Goal: Task Accomplishment & Management: Manage account settings

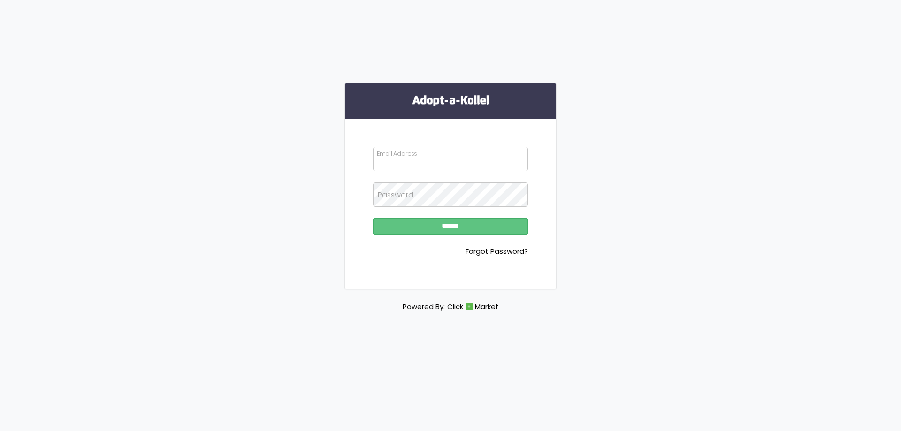
type input "**********"
click at [467, 234] on input "******" at bounding box center [450, 226] width 155 height 17
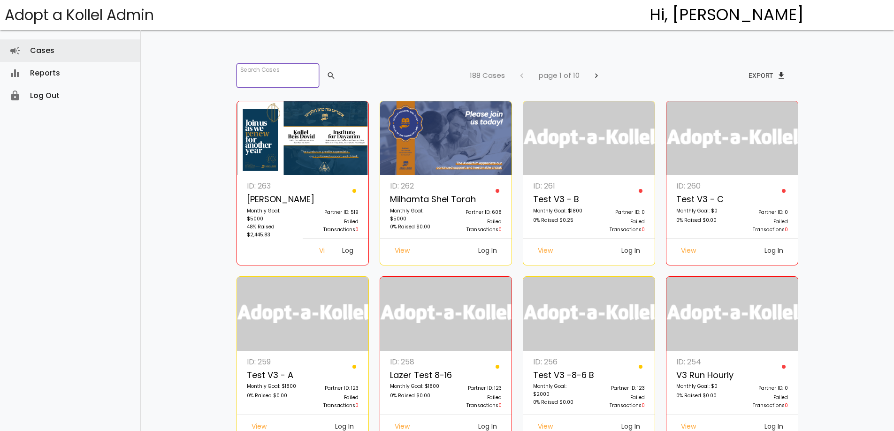
click at [271, 75] on input "search" at bounding box center [278, 75] width 83 height 24
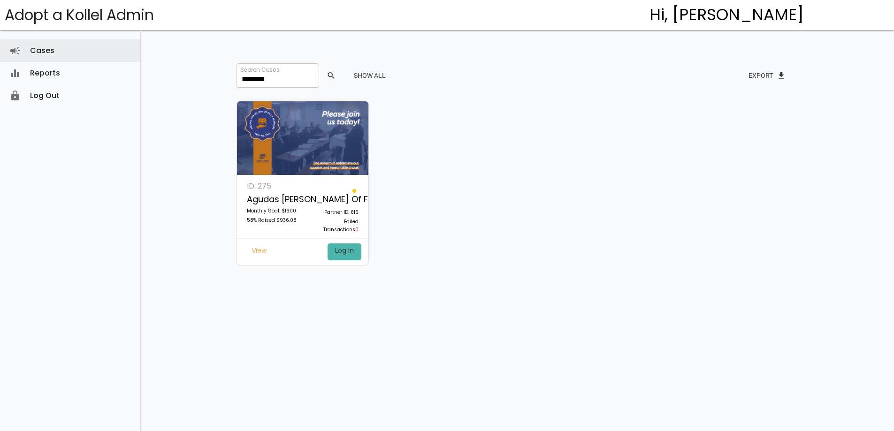
click at [347, 253] on link "Log In" at bounding box center [345, 252] width 34 height 17
click at [288, 70] on input "********" at bounding box center [278, 75] width 83 height 24
drag, startPoint x: 287, startPoint y: 80, endPoint x: 217, endPoint y: 81, distance: 69.5
click at [217, 81] on div "Search Cases ******** search Show All Export file_download ID: 275 Agudas Yisro…" at bounding box center [518, 200] width 610 height 401
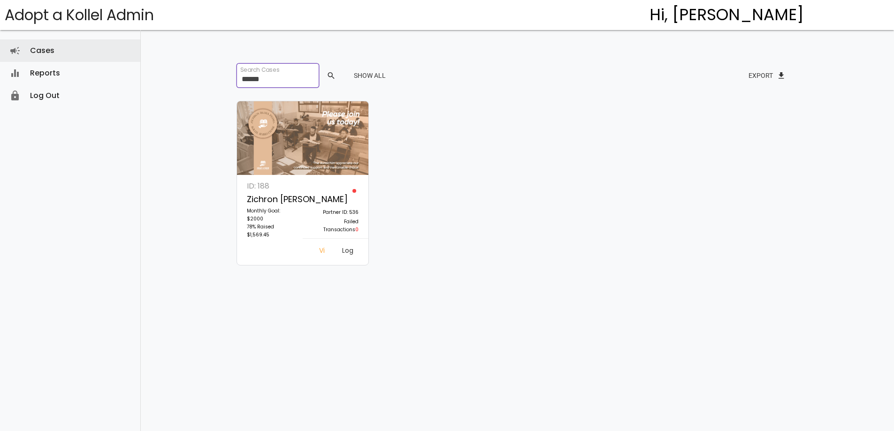
type input "******"
click at [339, 256] on link "Log In" at bounding box center [348, 252] width 27 height 17
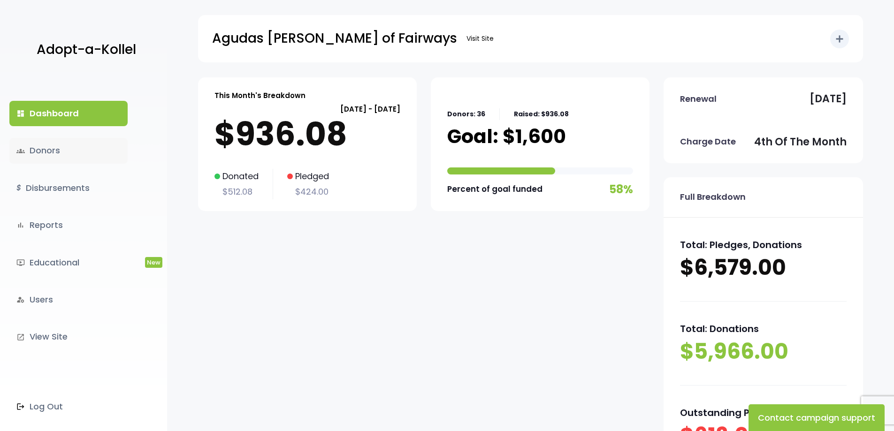
click at [63, 156] on link "groups Donors" at bounding box center [68, 150] width 118 height 25
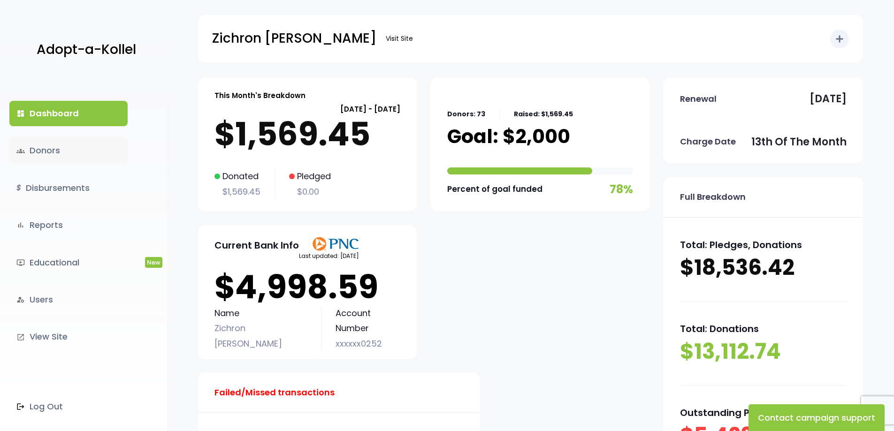
click at [45, 152] on link "groups Donors" at bounding box center [68, 150] width 118 height 25
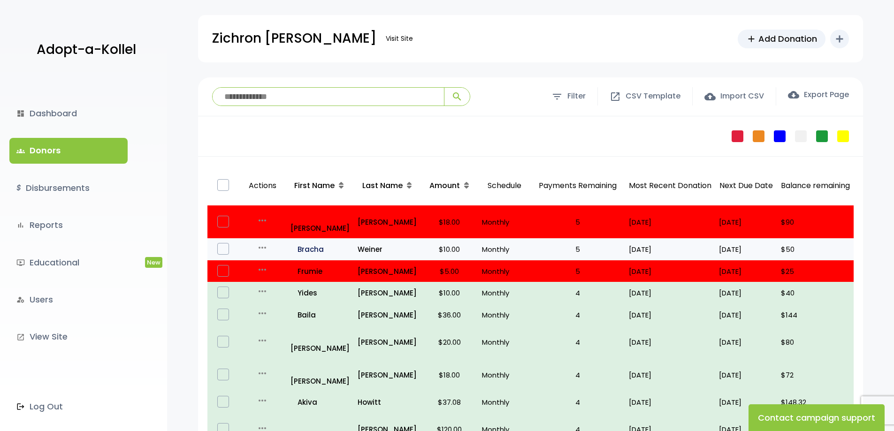
click at [298, 243] on p "all_inclusive [PERSON_NAME]" at bounding box center [321, 249] width 60 height 13
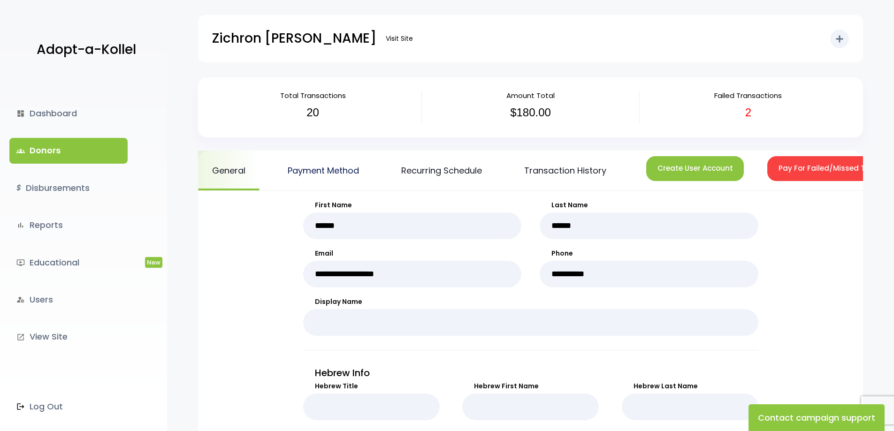
click at [314, 169] on link "Payment Method" at bounding box center [324, 171] width 100 height 40
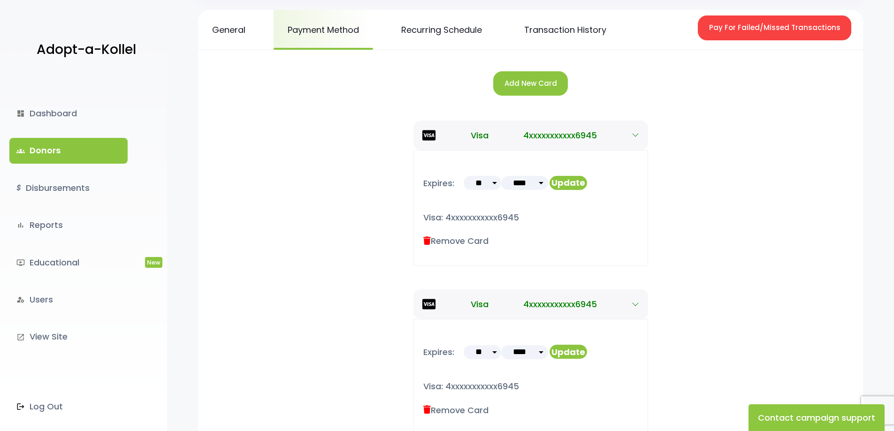
scroll to position [188, 0]
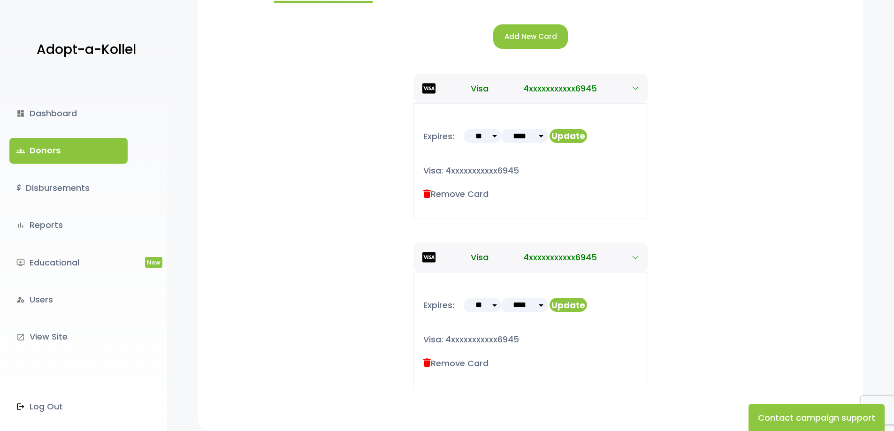
click at [436, 196] on label "Remove Card" at bounding box center [455, 194] width 65 height 13
click at [424, 194] on icon at bounding box center [427, 194] width 8 height 8
click at [428, 194] on icon at bounding box center [427, 194] width 8 height 8
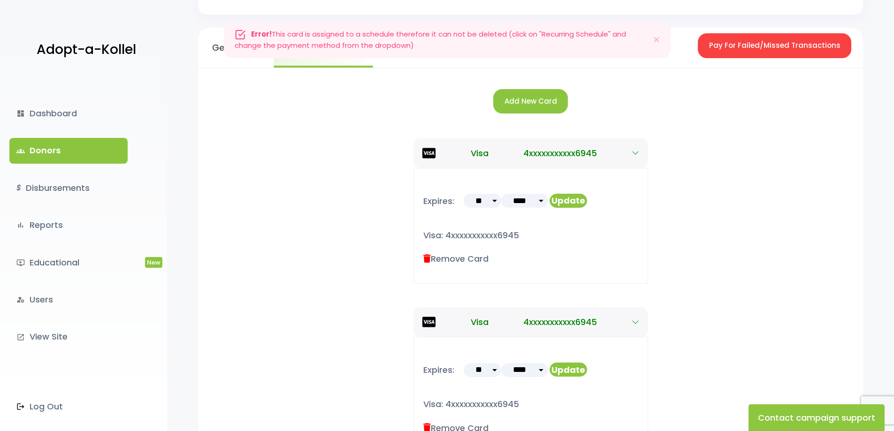
scroll to position [0, 0]
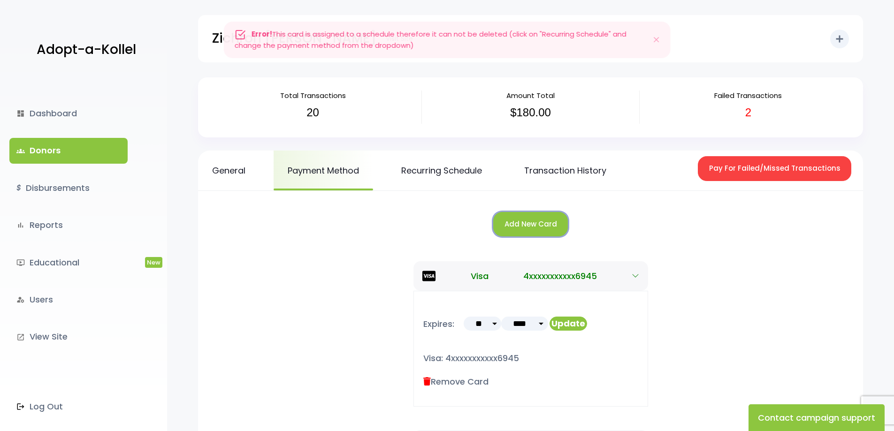
click at [536, 224] on button "Add New Card" at bounding box center [530, 224] width 75 height 25
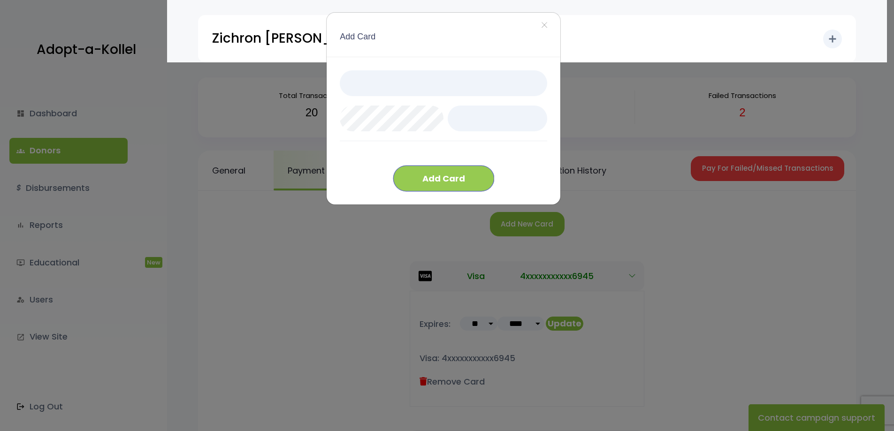
click at [482, 180] on button "Add Card" at bounding box center [443, 179] width 101 height 26
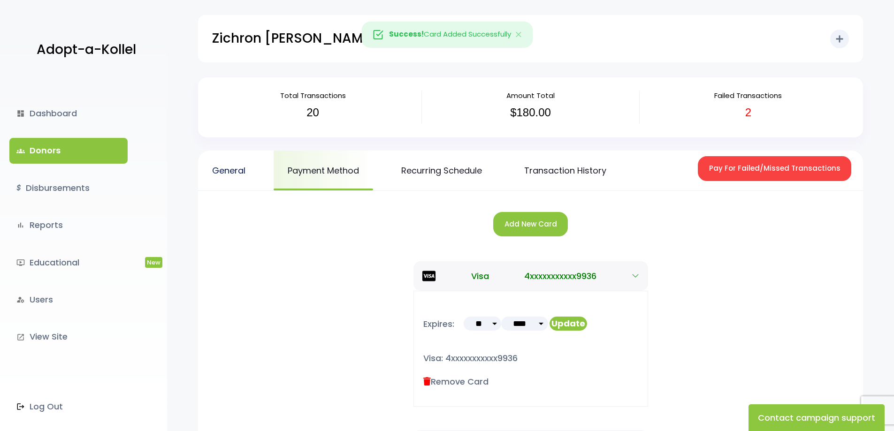
click at [234, 169] on link "General" at bounding box center [228, 171] width 61 height 40
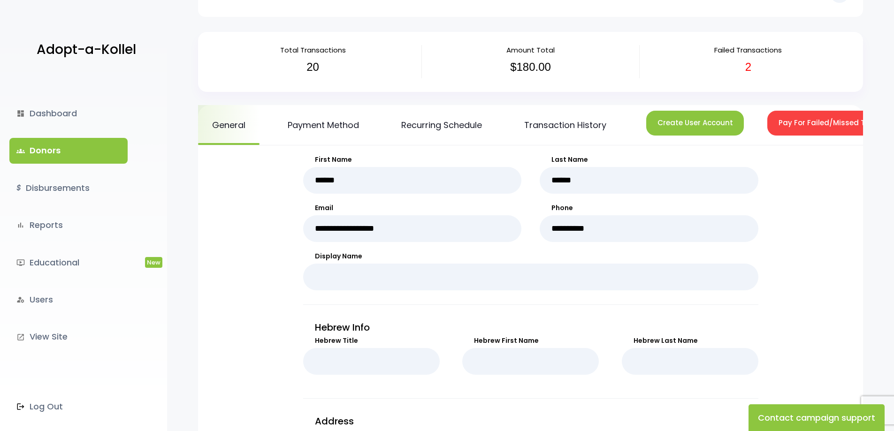
scroll to position [11, 0]
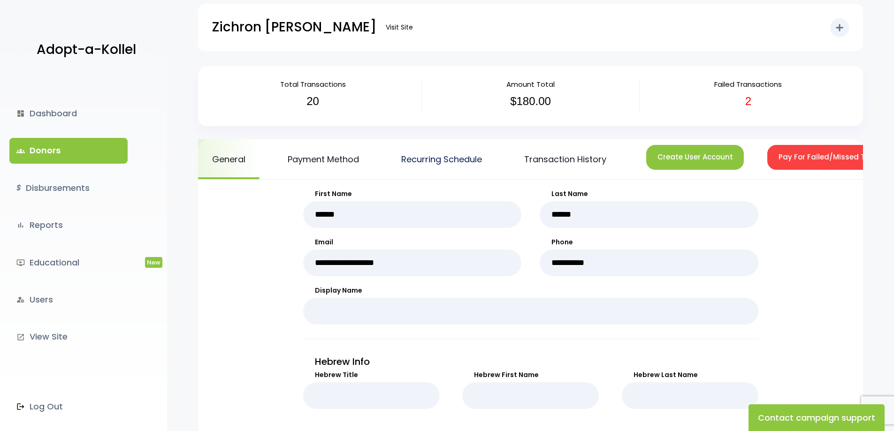
click at [457, 161] on link "Recurring Schedule" at bounding box center [441, 159] width 109 height 40
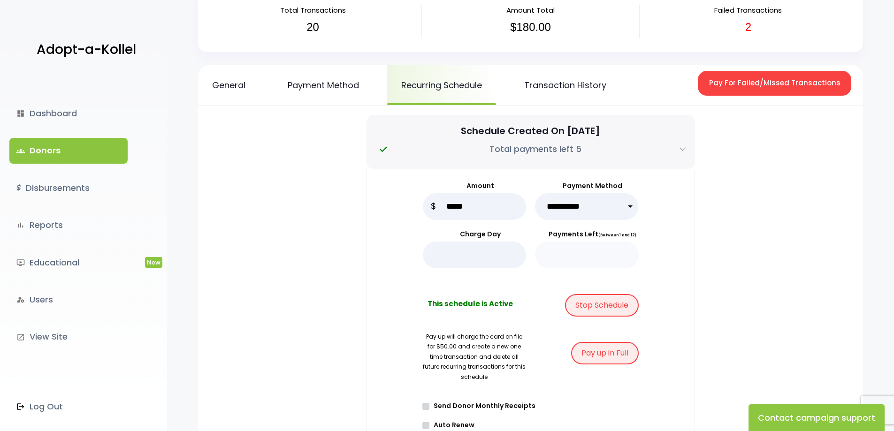
scroll to position [94, 0]
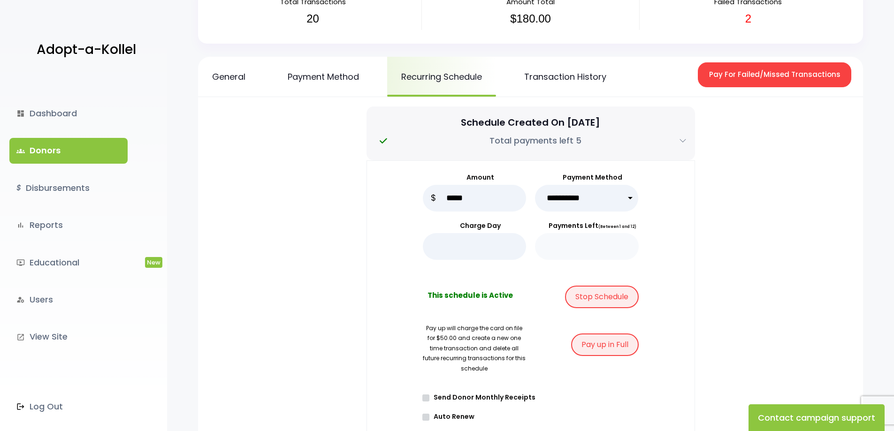
click at [628, 200] on select "**********" at bounding box center [587, 198] width 104 height 27
select select "*****"
click at [535, 185] on select "**********" at bounding box center [587, 198] width 104 height 27
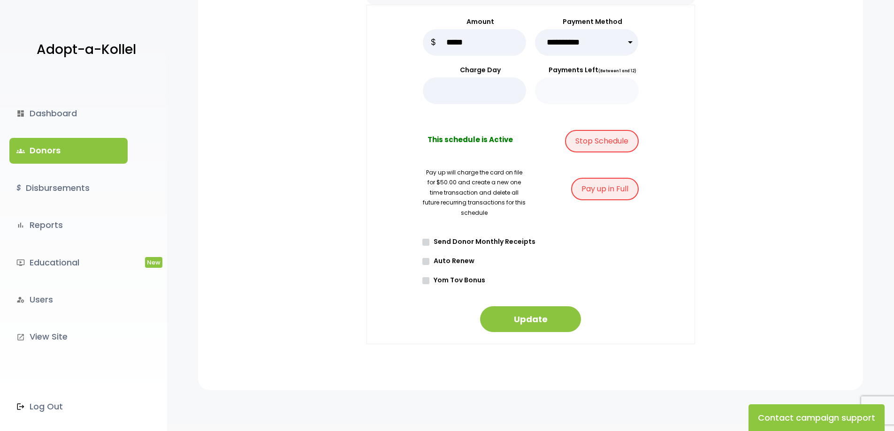
scroll to position [282, 0]
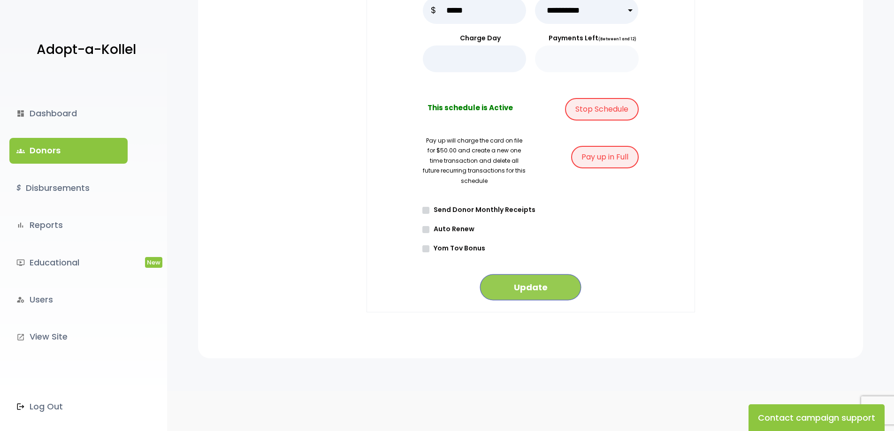
click at [539, 288] on button "Update" at bounding box center [530, 288] width 101 height 26
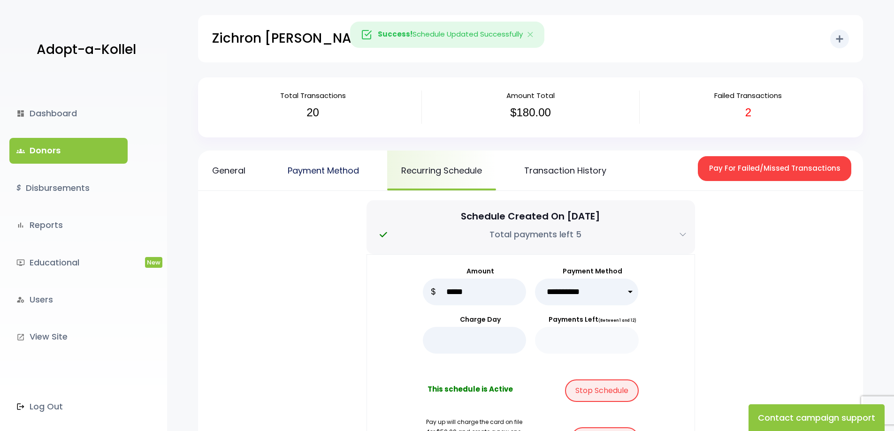
click at [342, 171] on link "Payment Method" at bounding box center [324, 171] width 100 height 40
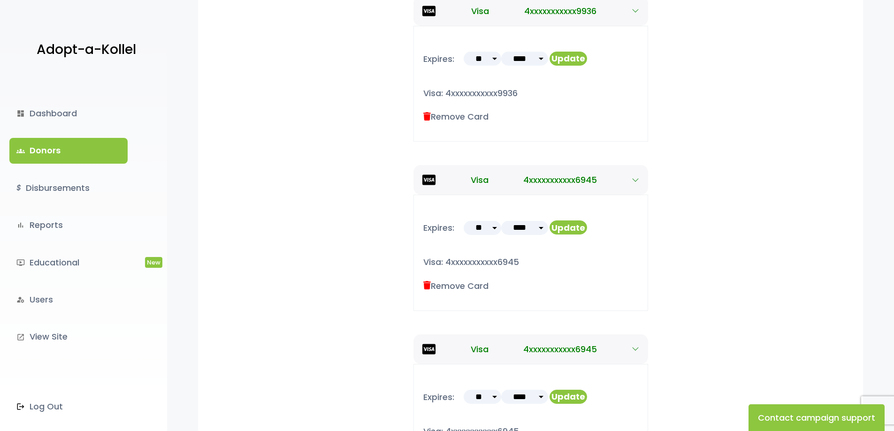
scroll to position [282, 0]
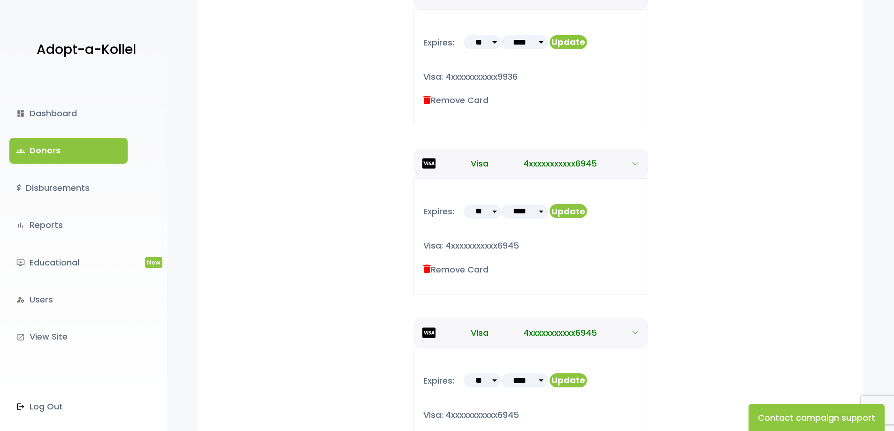
click at [427, 271] on icon at bounding box center [427, 269] width 8 height 8
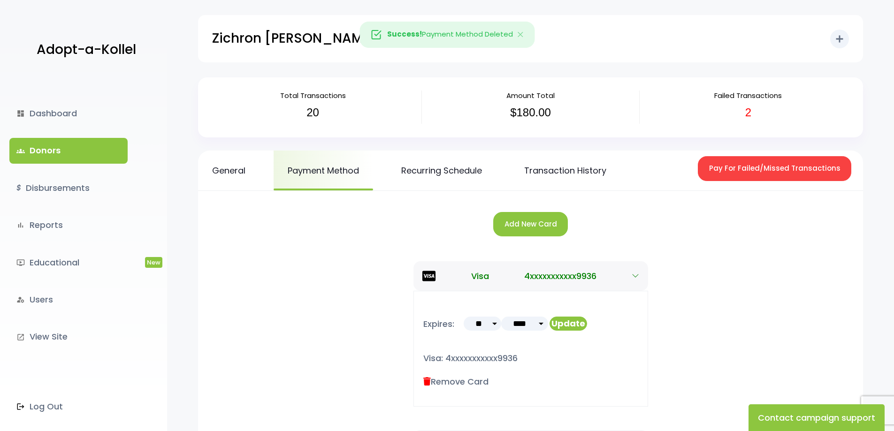
scroll to position [267, 0]
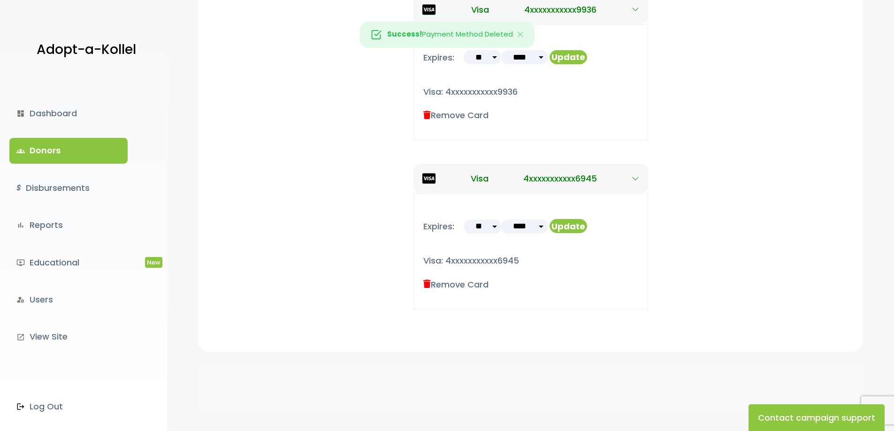
click at [427, 284] on icon at bounding box center [427, 284] width 8 height 8
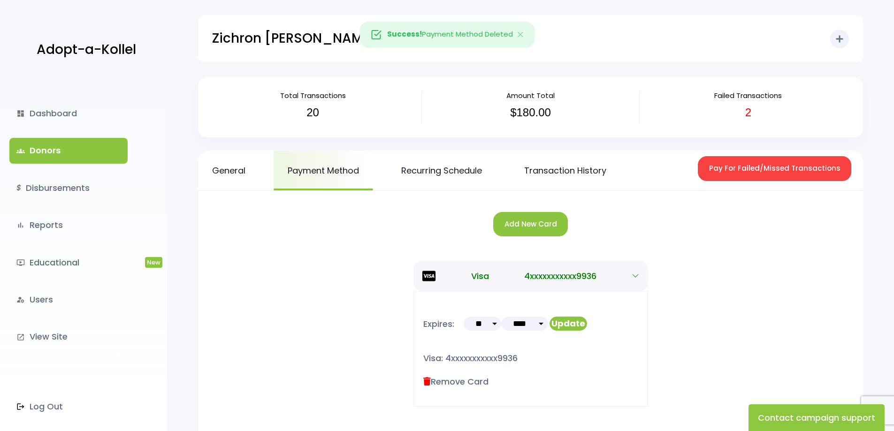
scroll to position [98, 0]
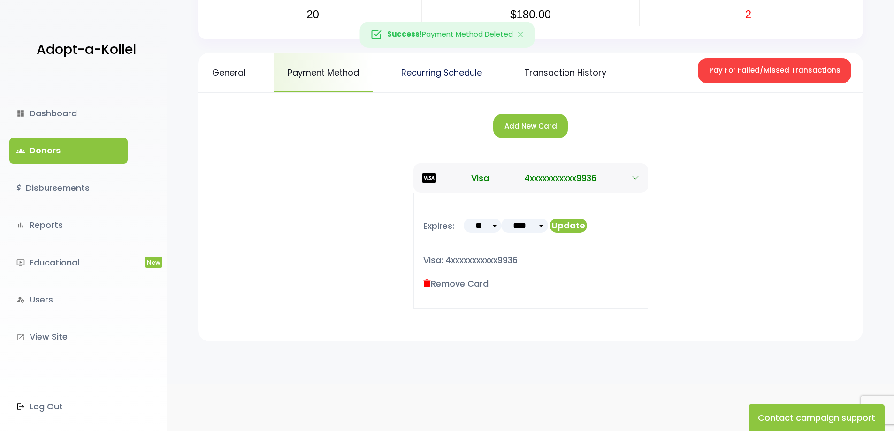
click at [451, 77] on link "Recurring Schedule" at bounding box center [441, 73] width 109 height 40
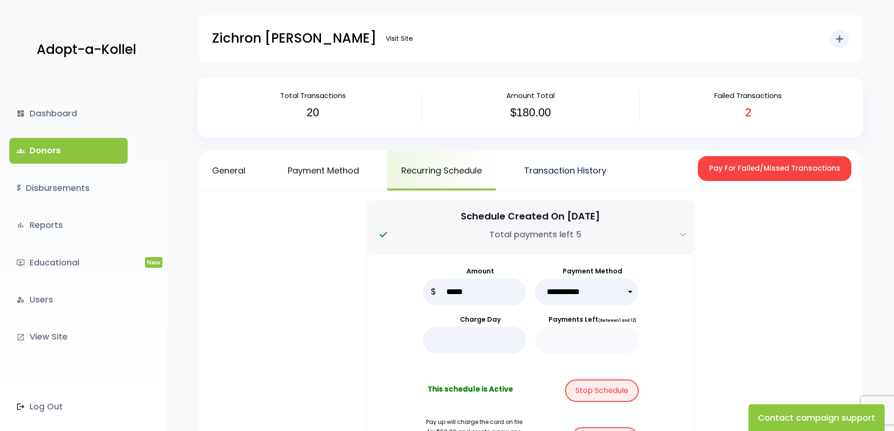
click at [565, 170] on link "Transaction History" at bounding box center [565, 171] width 110 height 40
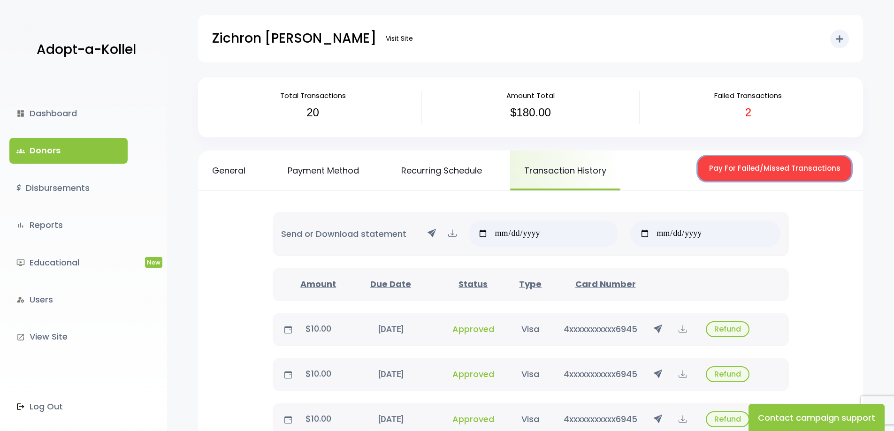
click at [767, 166] on button "Pay For Failed/Missed Transactions" at bounding box center [775, 168] width 154 height 25
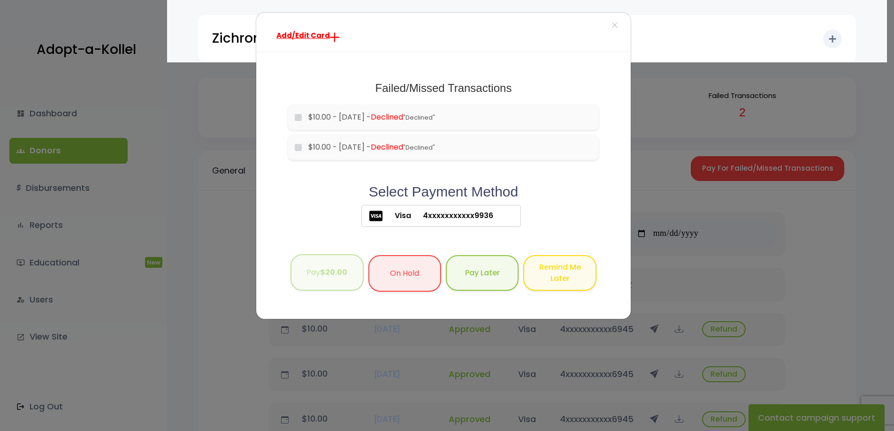
click at [324, 275] on b "$20.00" at bounding box center [333, 272] width 27 height 11
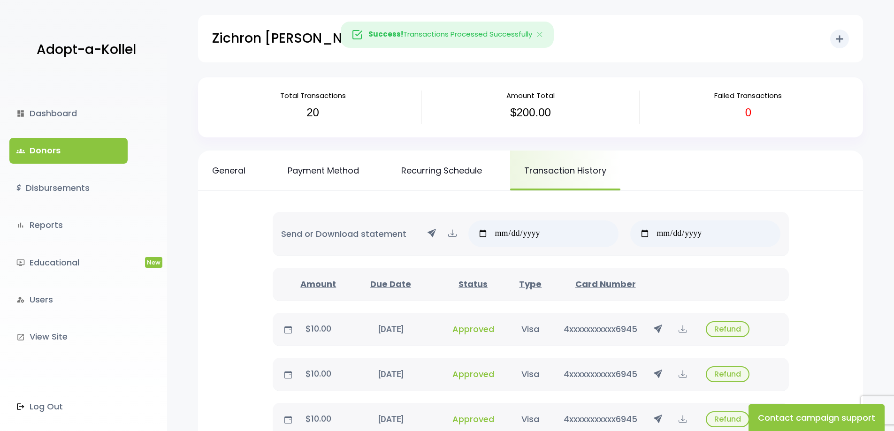
click at [48, 151] on link "groups Donors" at bounding box center [68, 150] width 118 height 25
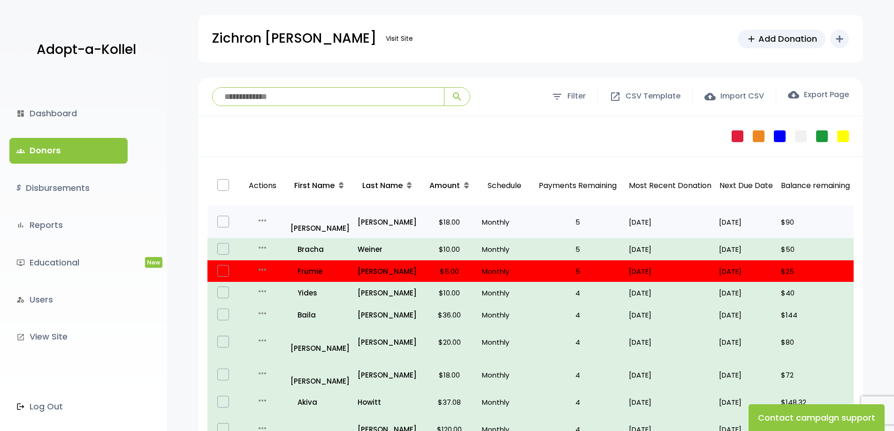
click at [456, 219] on p "$18.00" at bounding box center [450, 222] width 50 height 13
click at [314, 214] on p "all_inclusive Bryna C" at bounding box center [321, 221] width 60 height 25
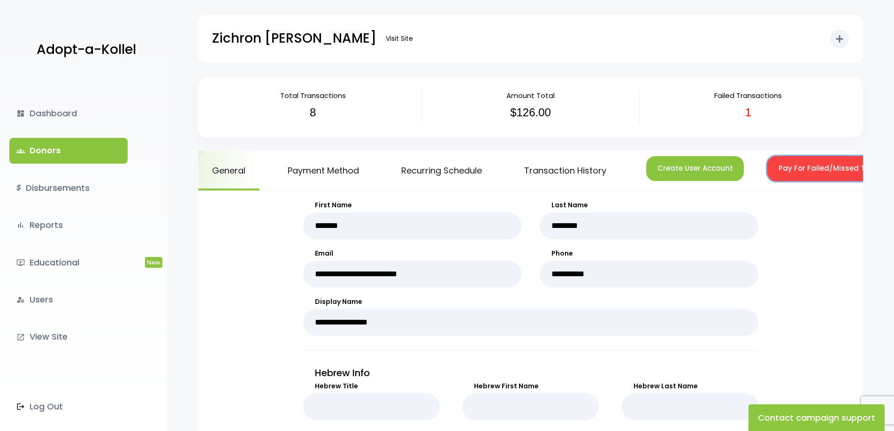
click at [833, 169] on button "Pay For Failed/Missed Transactions" at bounding box center [845, 168] width 154 height 25
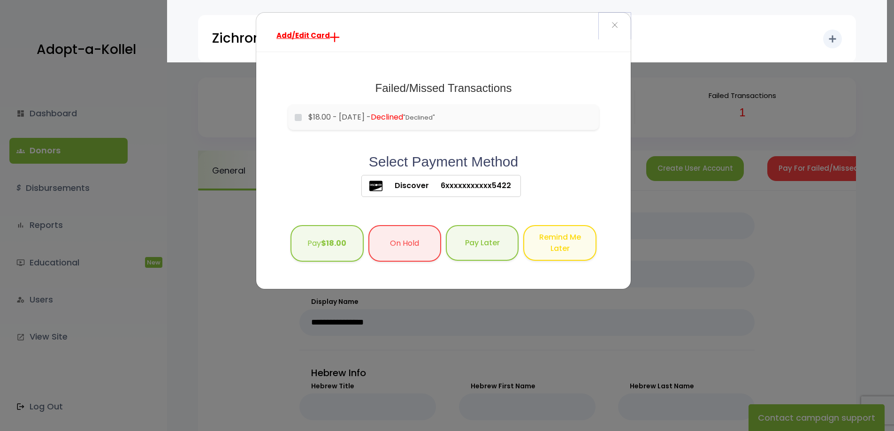
click at [610, 26] on button "×" at bounding box center [615, 26] width 32 height 26
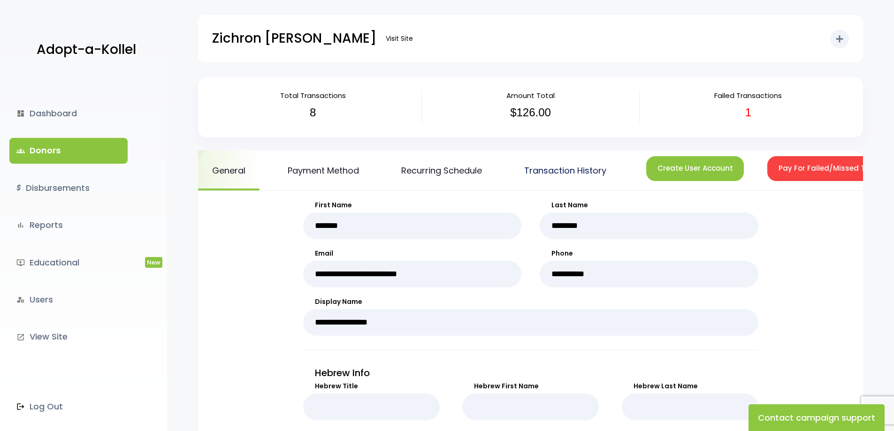
click at [573, 167] on link "Transaction History" at bounding box center [565, 171] width 110 height 40
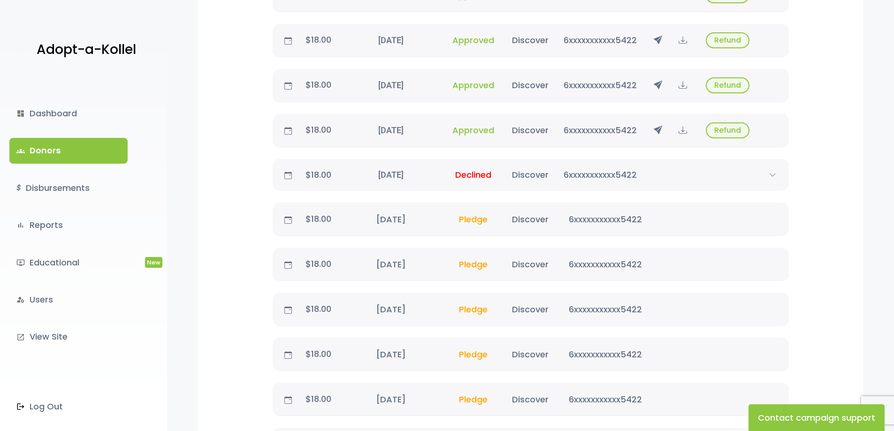
scroll to position [422, 0]
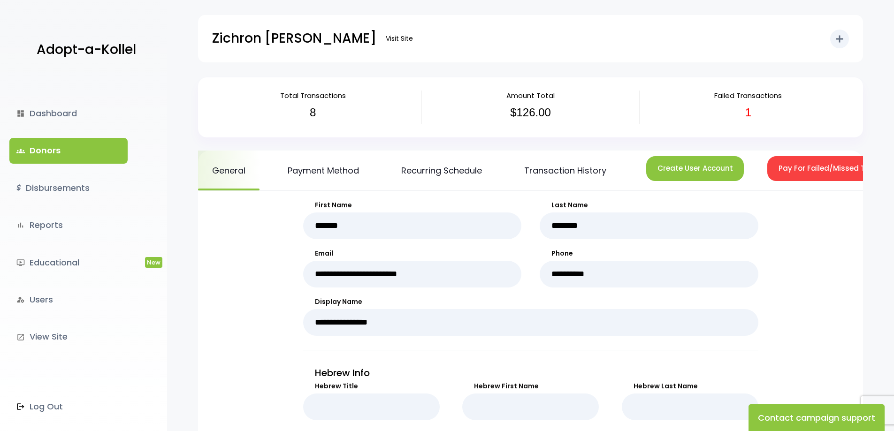
click at [92, 143] on link "groups Donors" at bounding box center [68, 150] width 118 height 25
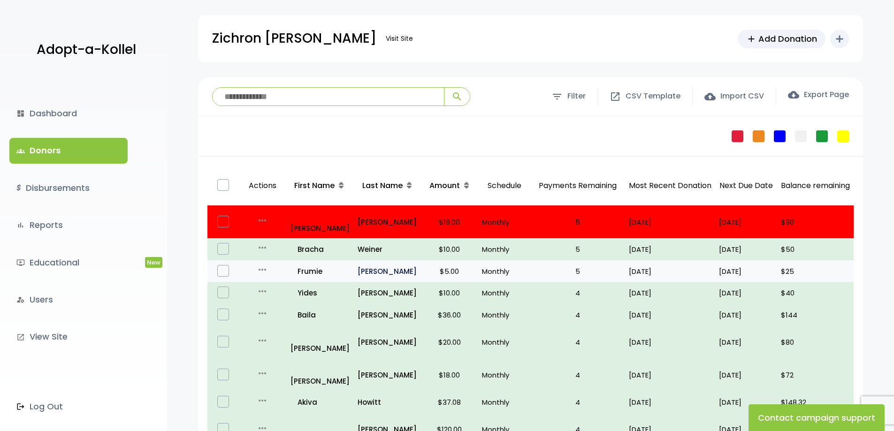
click at [375, 265] on p "Spilman" at bounding box center [388, 271] width 60 height 13
